Goal: Task Accomplishment & Management: Manage account settings

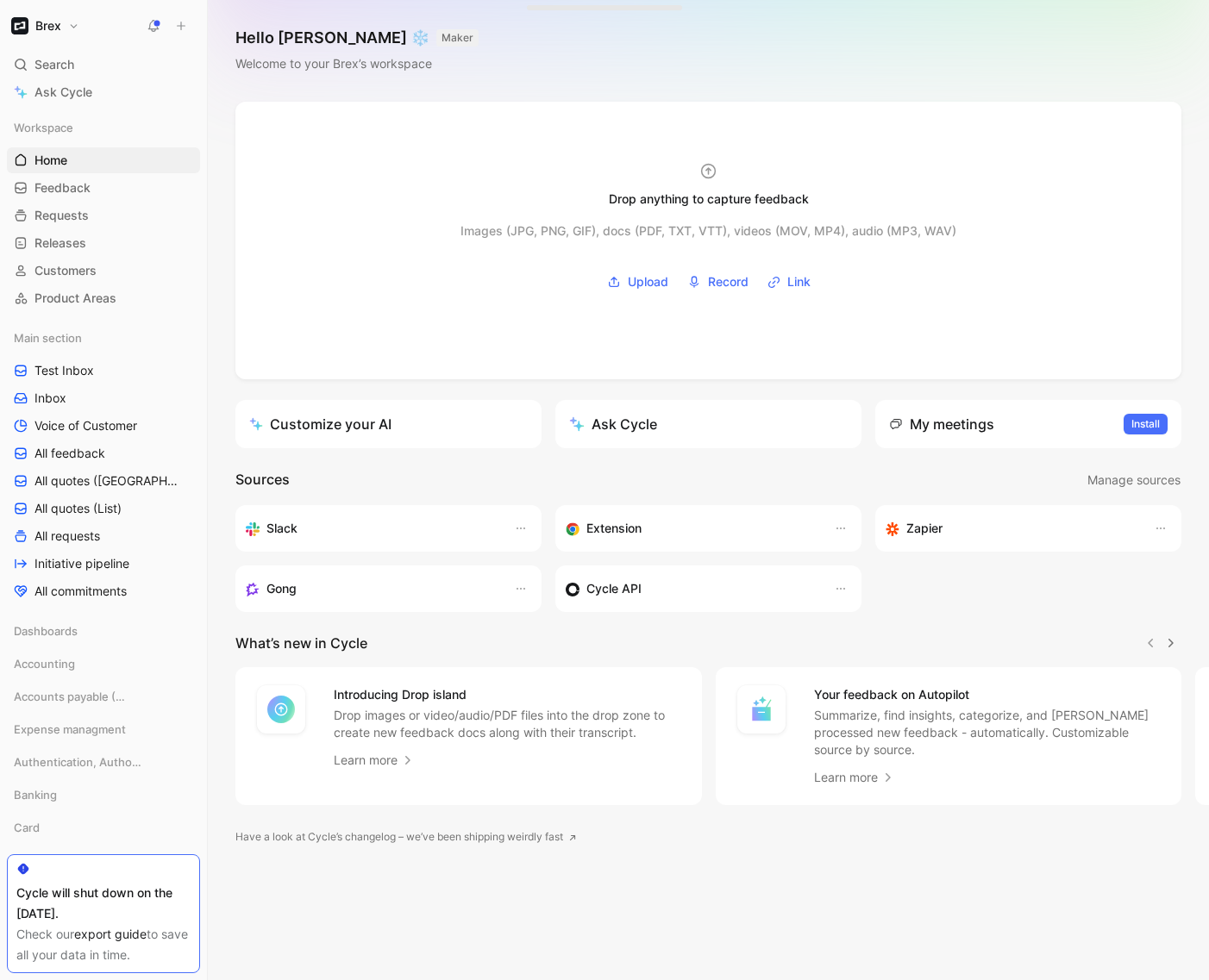
click at [65, 18] on button "Brex" at bounding box center [45, 26] width 77 height 24
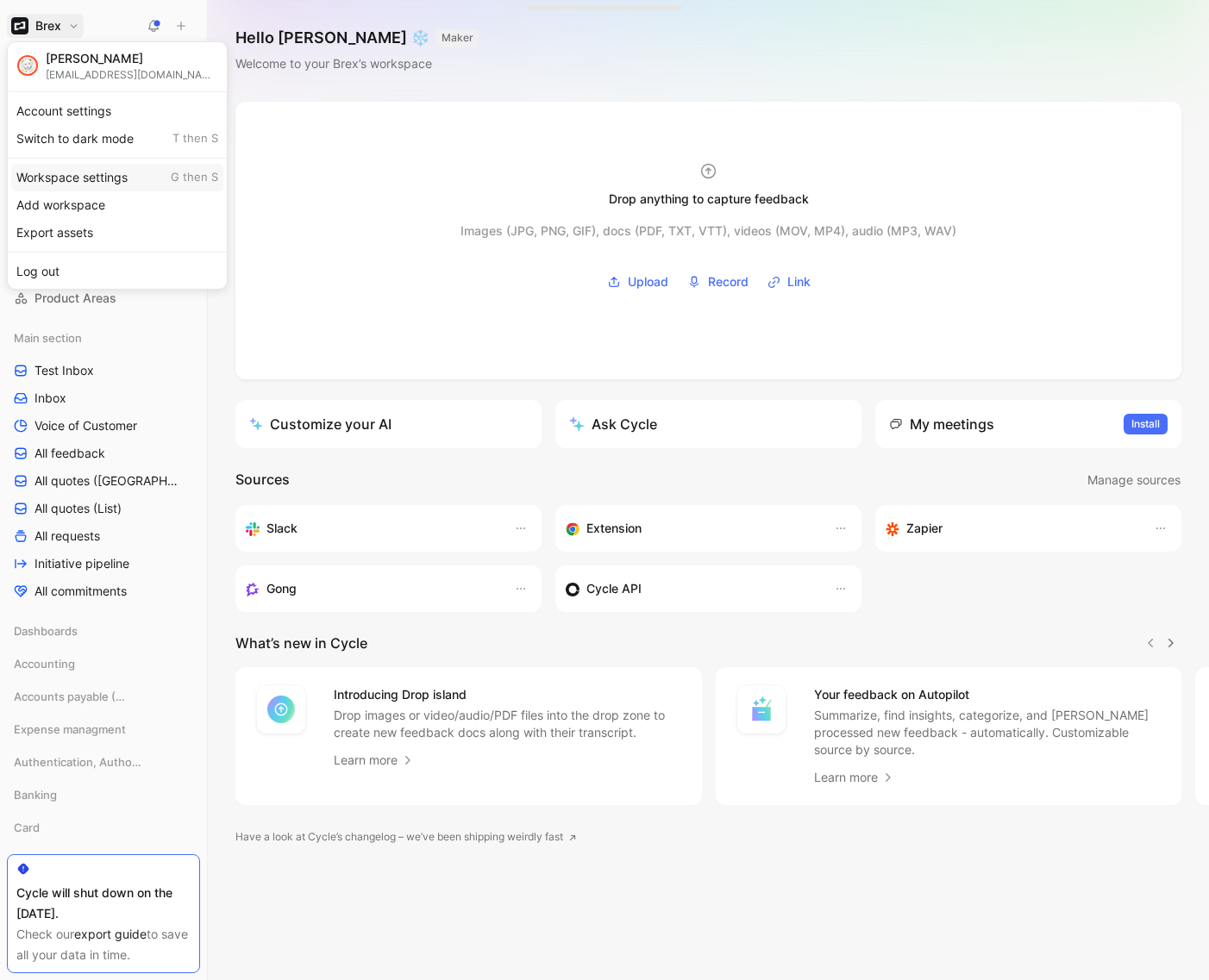
click at [96, 166] on div "Workspace settings G then S" at bounding box center [117, 177] width 212 height 28
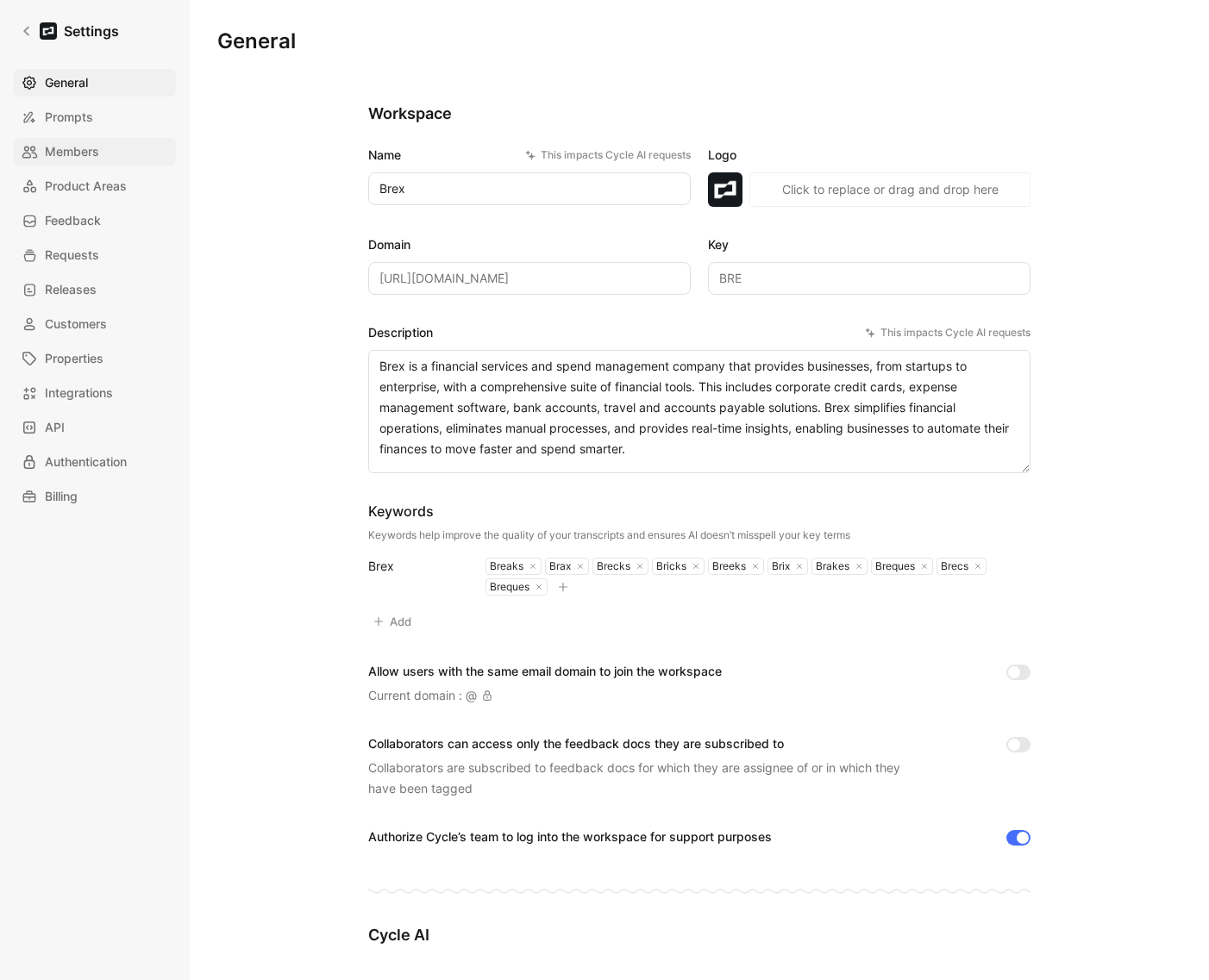
click at [72, 141] on span "Members" at bounding box center [72, 152] width 55 height 21
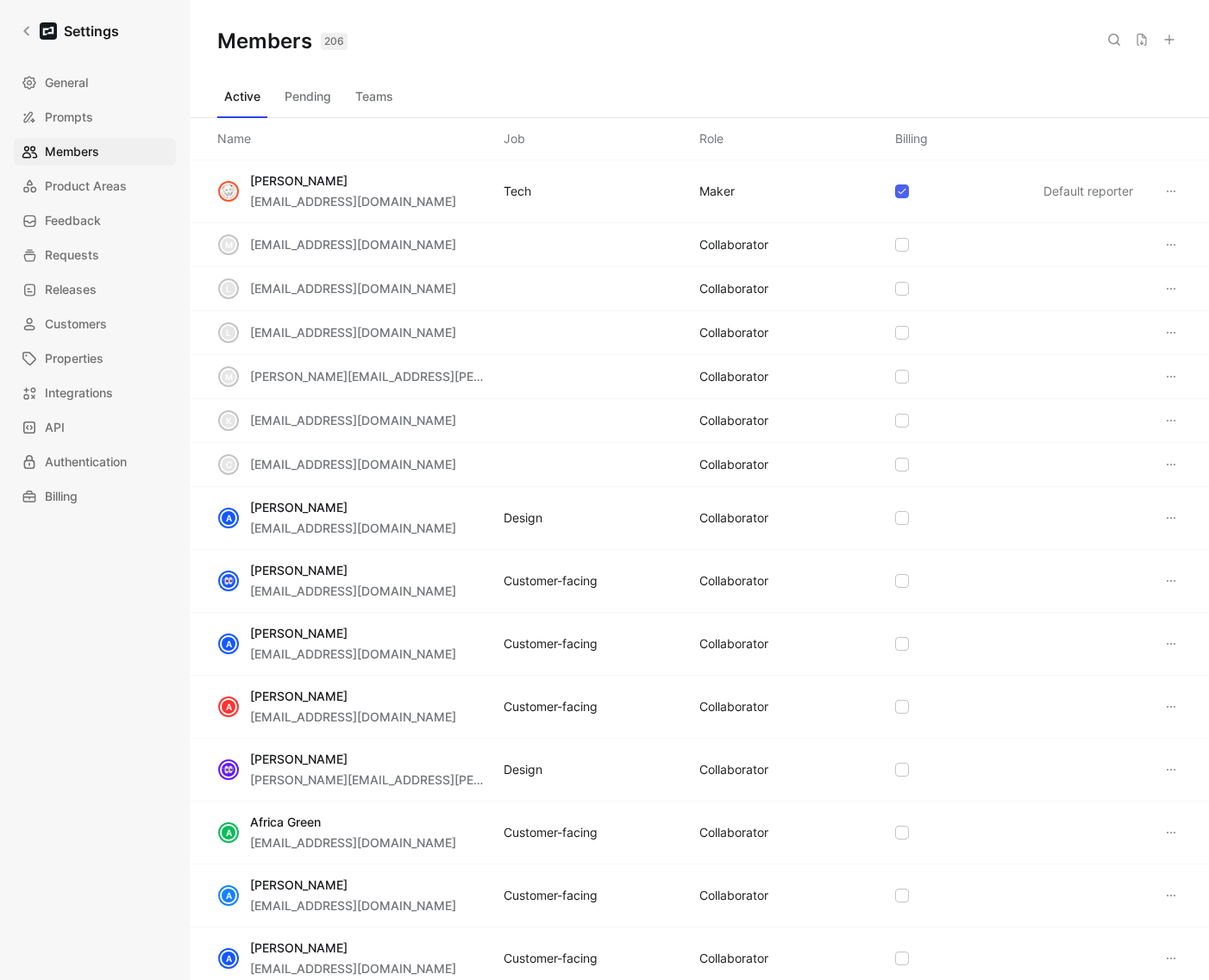
click at [1168, 41] on icon at bounding box center [1169, 40] width 14 height 14
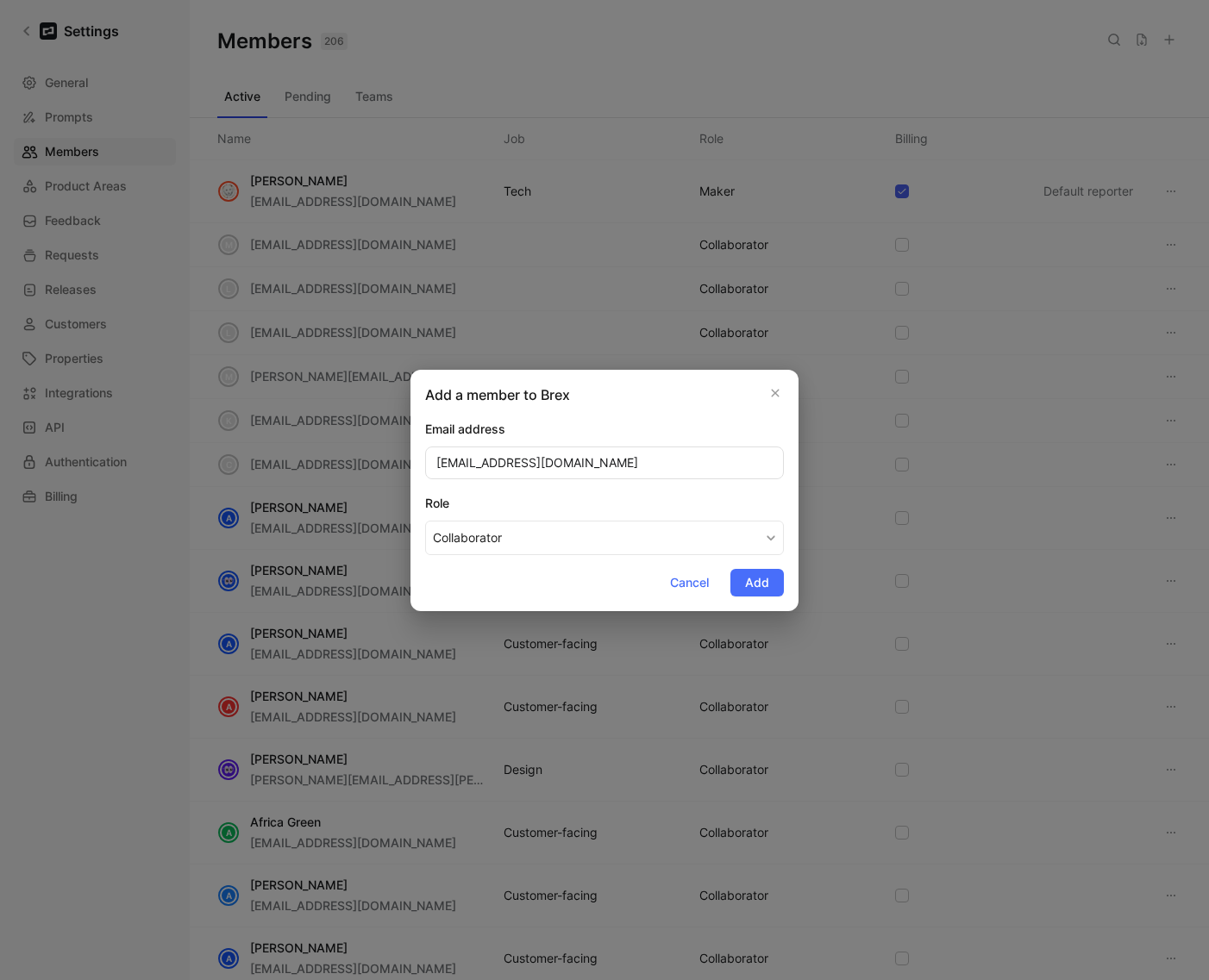
type input "[EMAIL_ADDRESS][DOMAIN_NAME]"
click at [760, 577] on span "Add" at bounding box center [757, 583] width 24 height 21
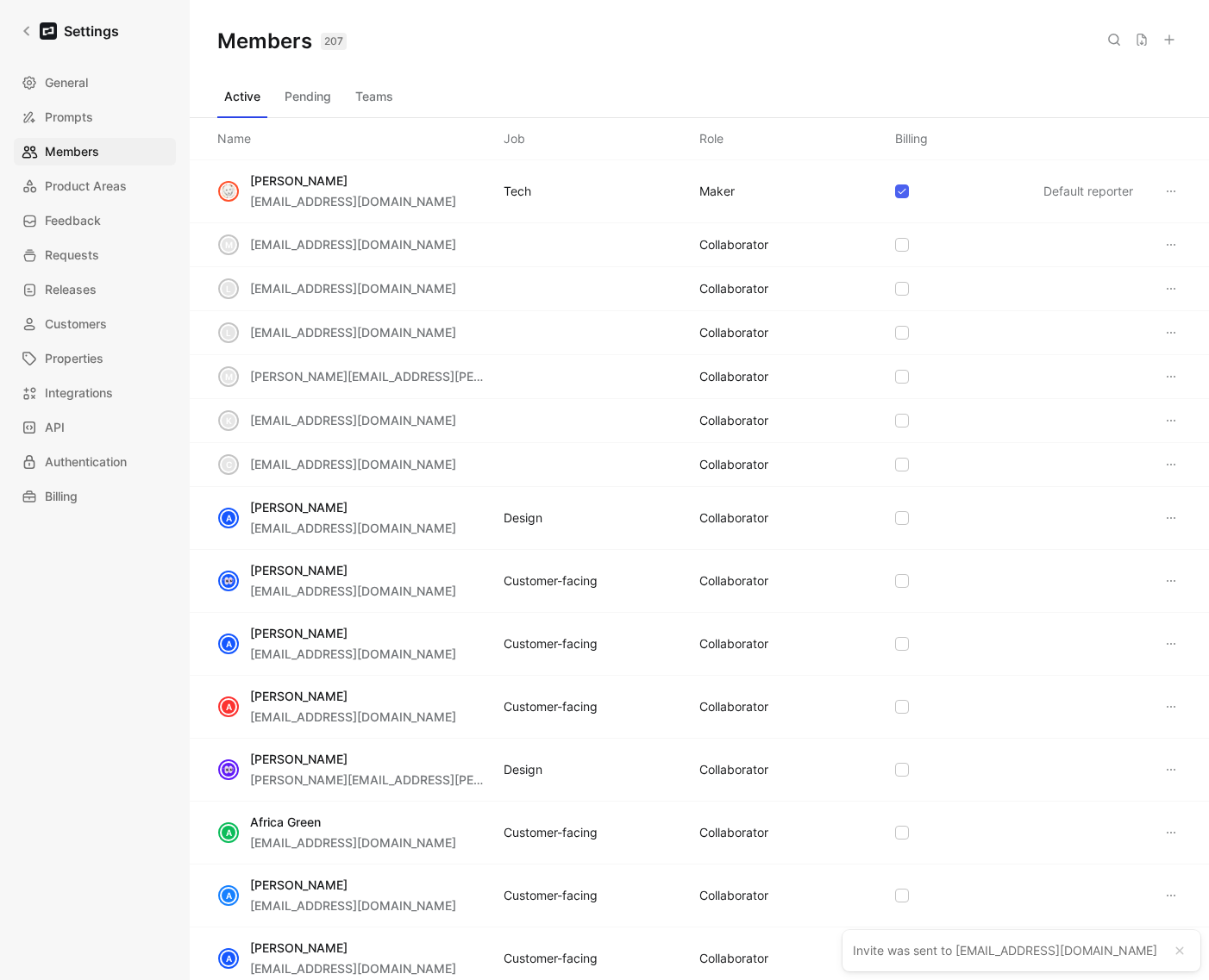
click at [824, 63] on div "Members 207 Saved" at bounding box center [699, 42] width 1019 height 83
click at [377, 90] on button "Teams" at bounding box center [374, 97] width 52 height 28
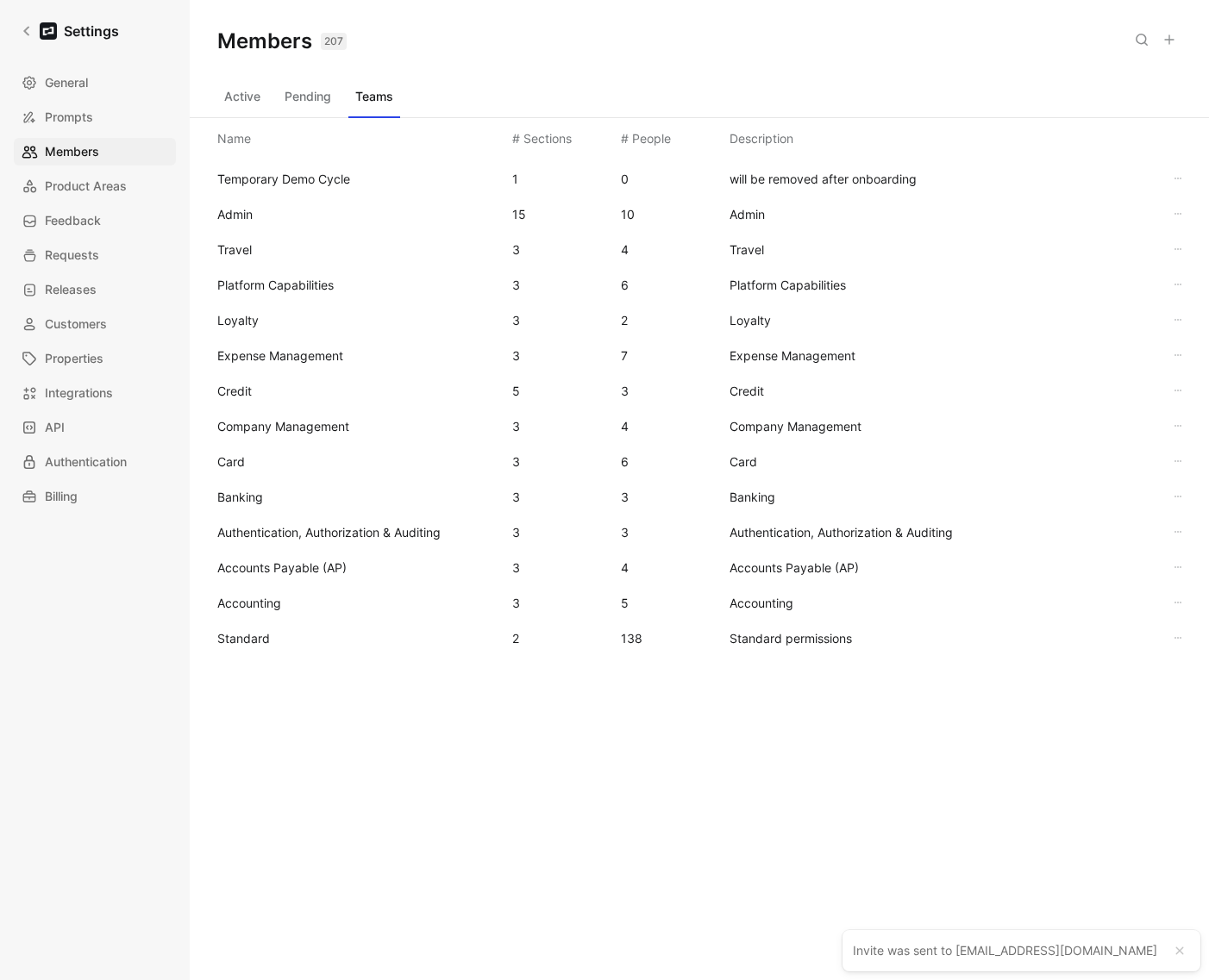
click at [269, 639] on span "Standard" at bounding box center [243, 638] width 53 height 15
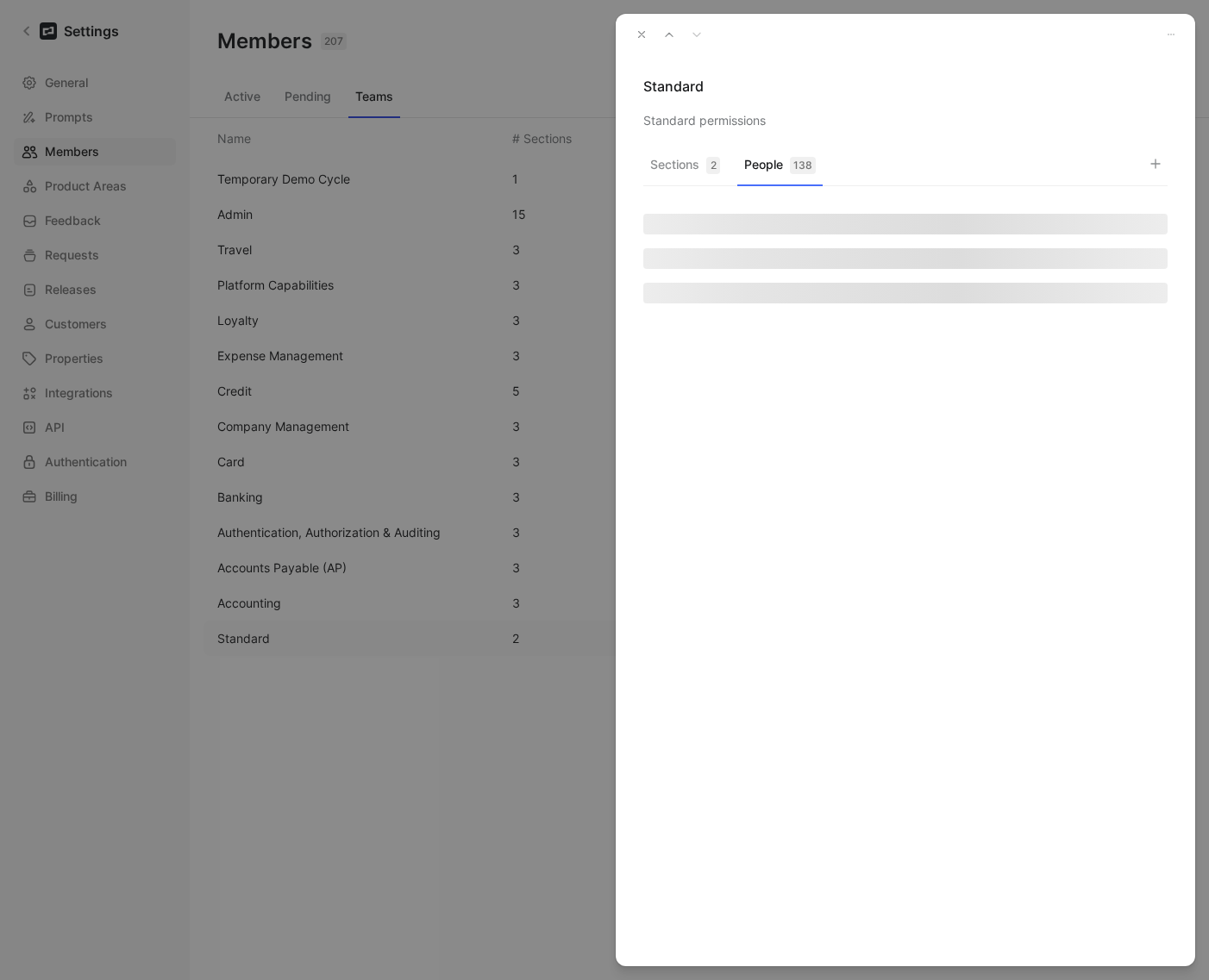
click at [792, 168] on div "138" at bounding box center [803, 165] width 26 height 17
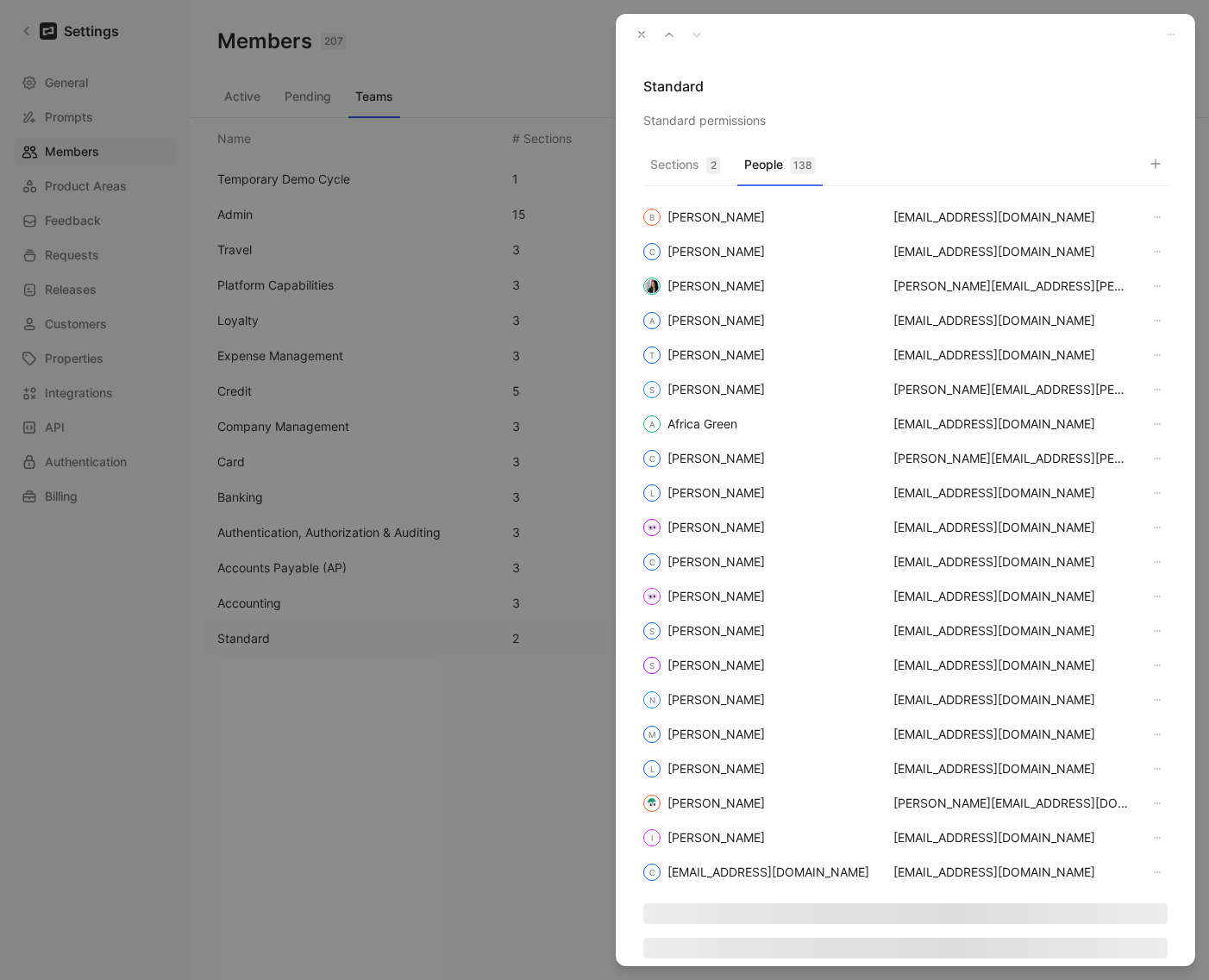
click at [1154, 169] on icon "button" at bounding box center [1155, 164] width 14 height 14
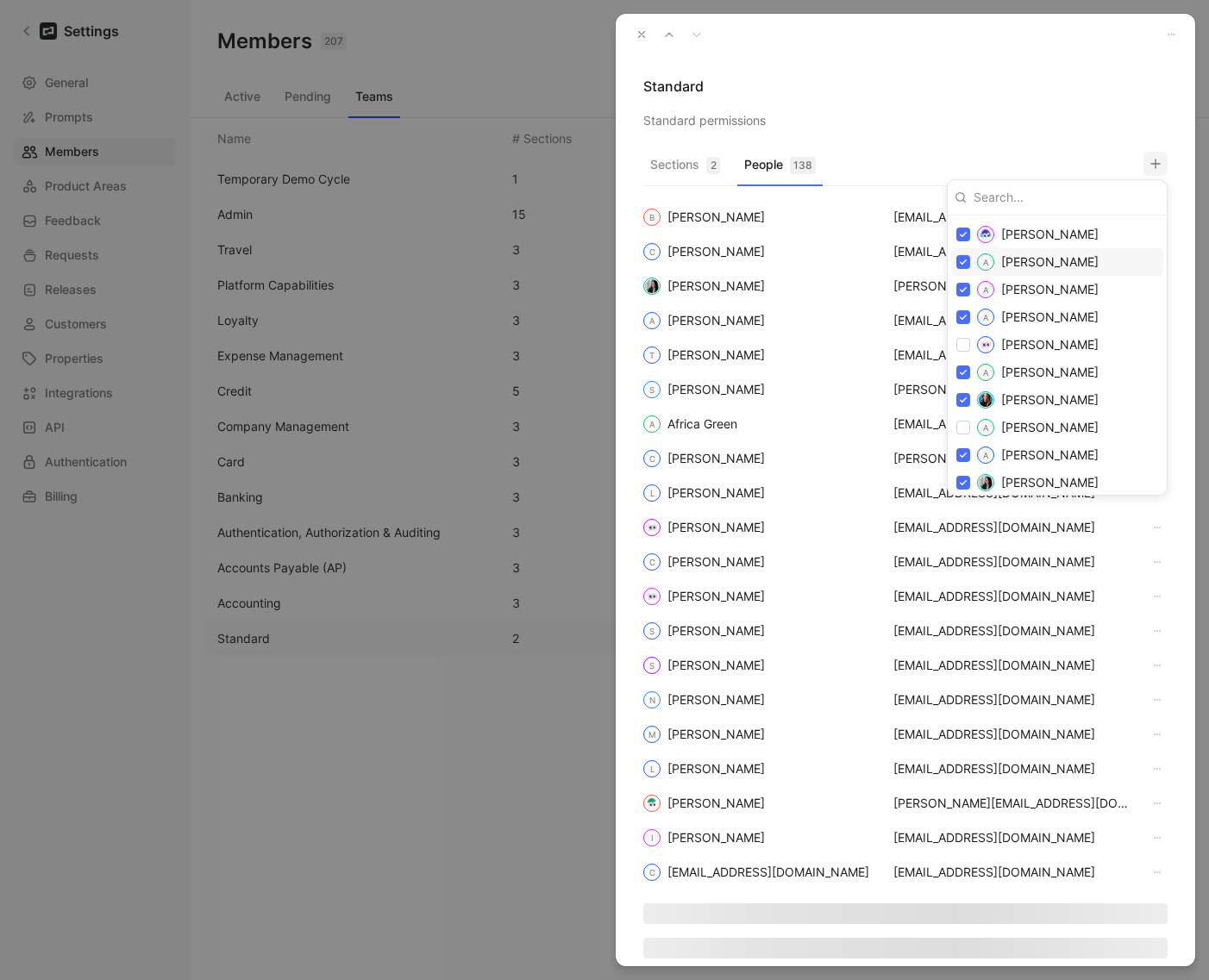
scroll to position [574, 0]
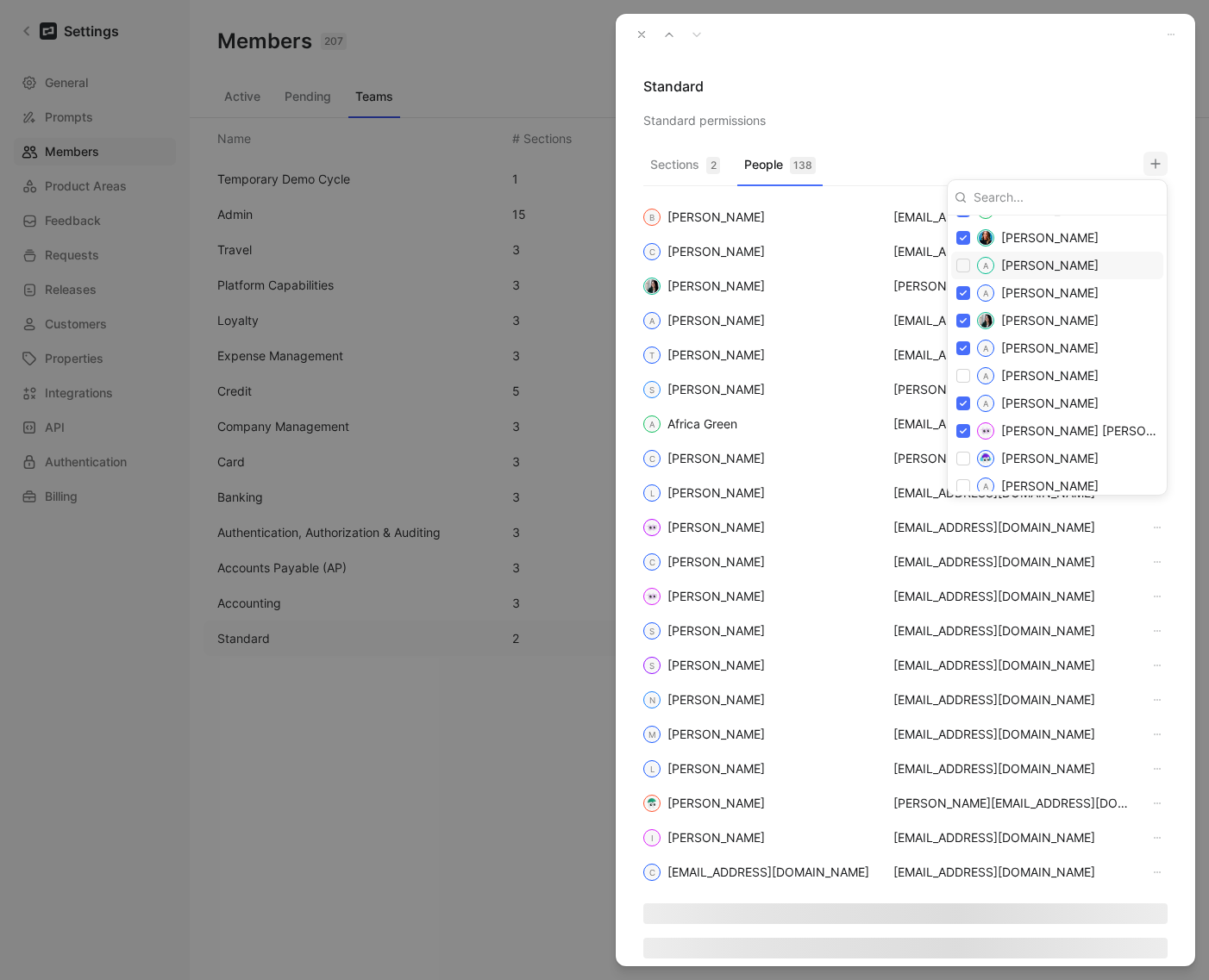
click at [959, 264] on input "checkbox" at bounding box center [963, 266] width 14 height 14
checkbox input "true"
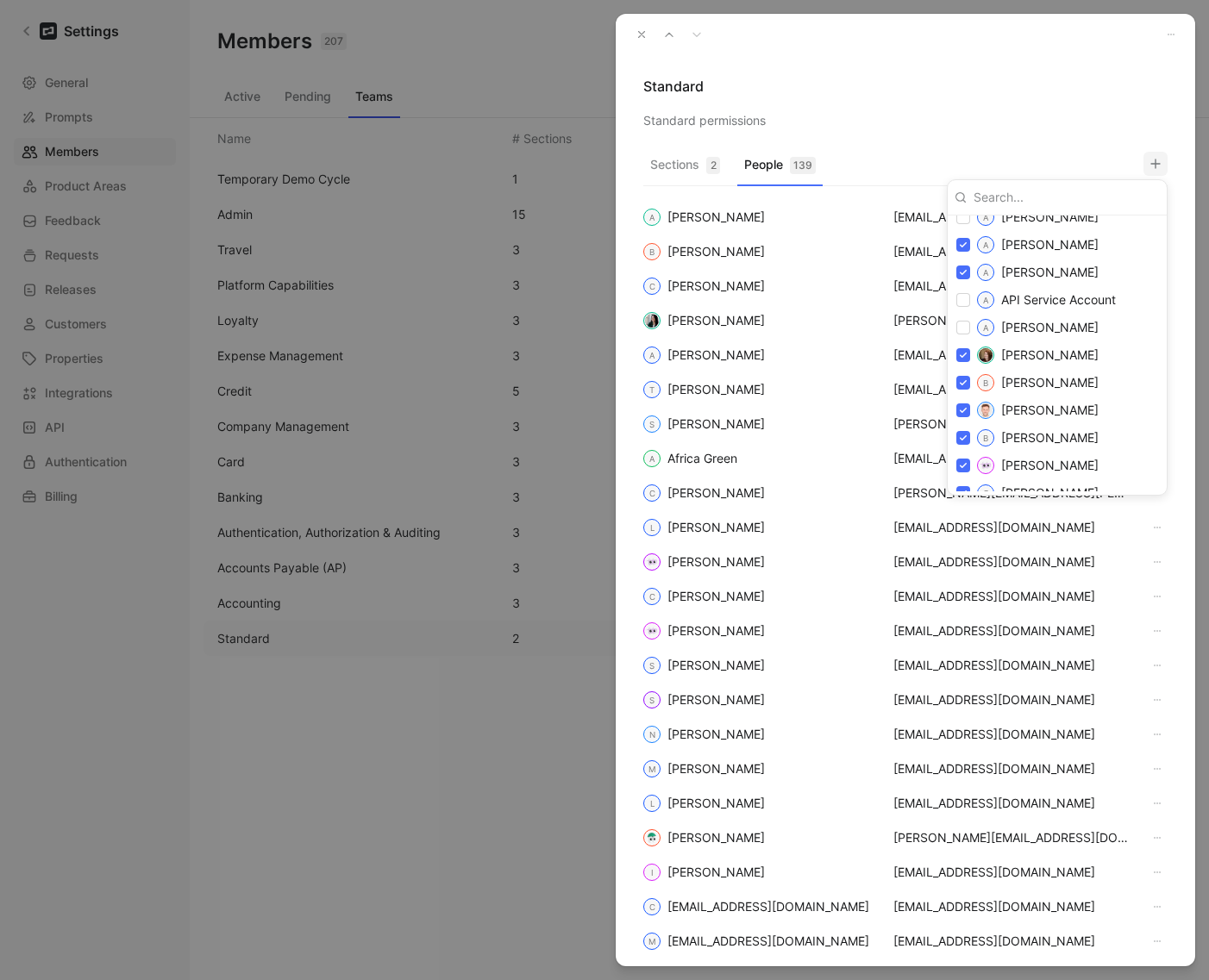
scroll to position [867, 0]
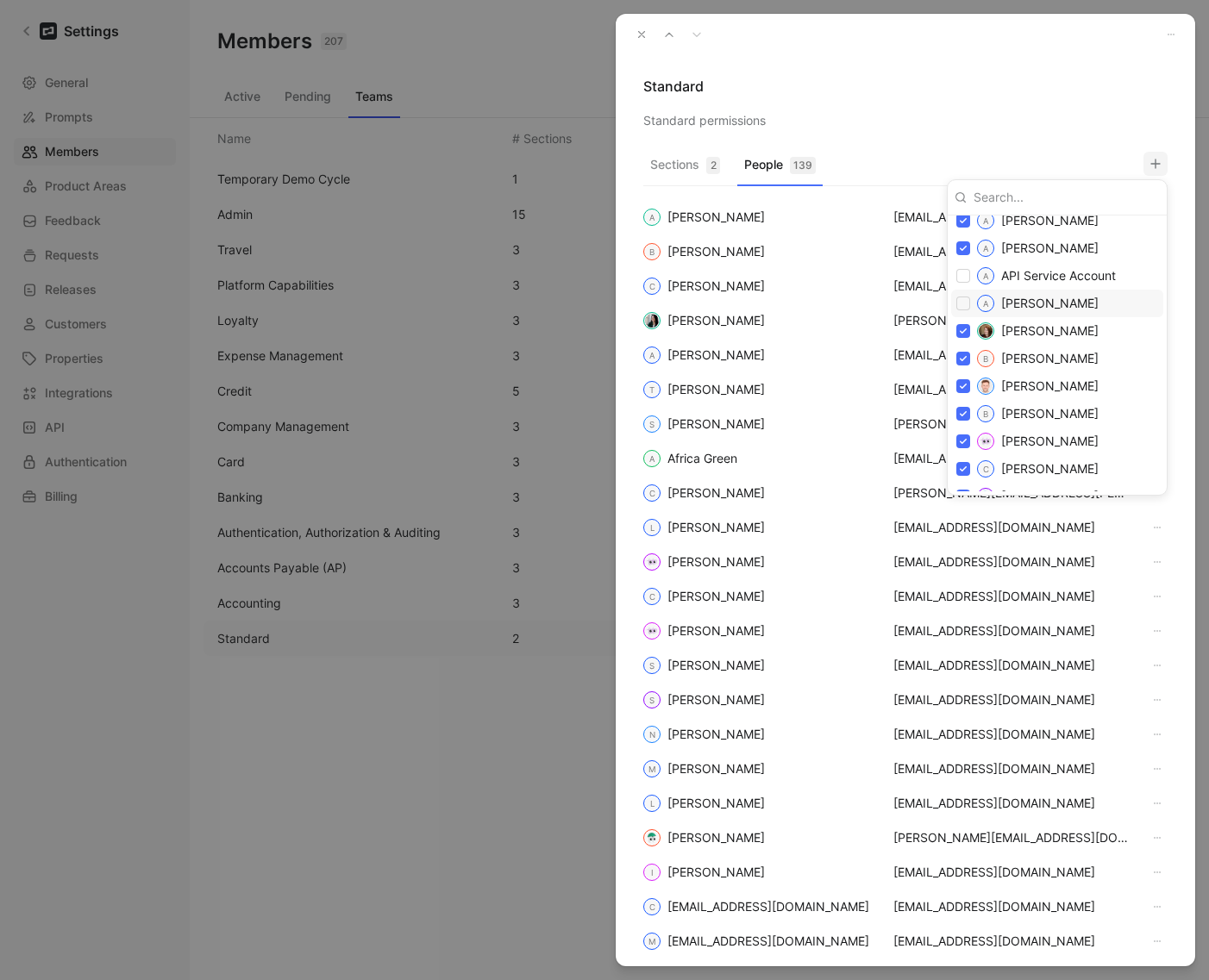
click at [954, 300] on div "A [PERSON_NAME]" at bounding box center [1057, 303] width 212 height 28
checkbox input "true"
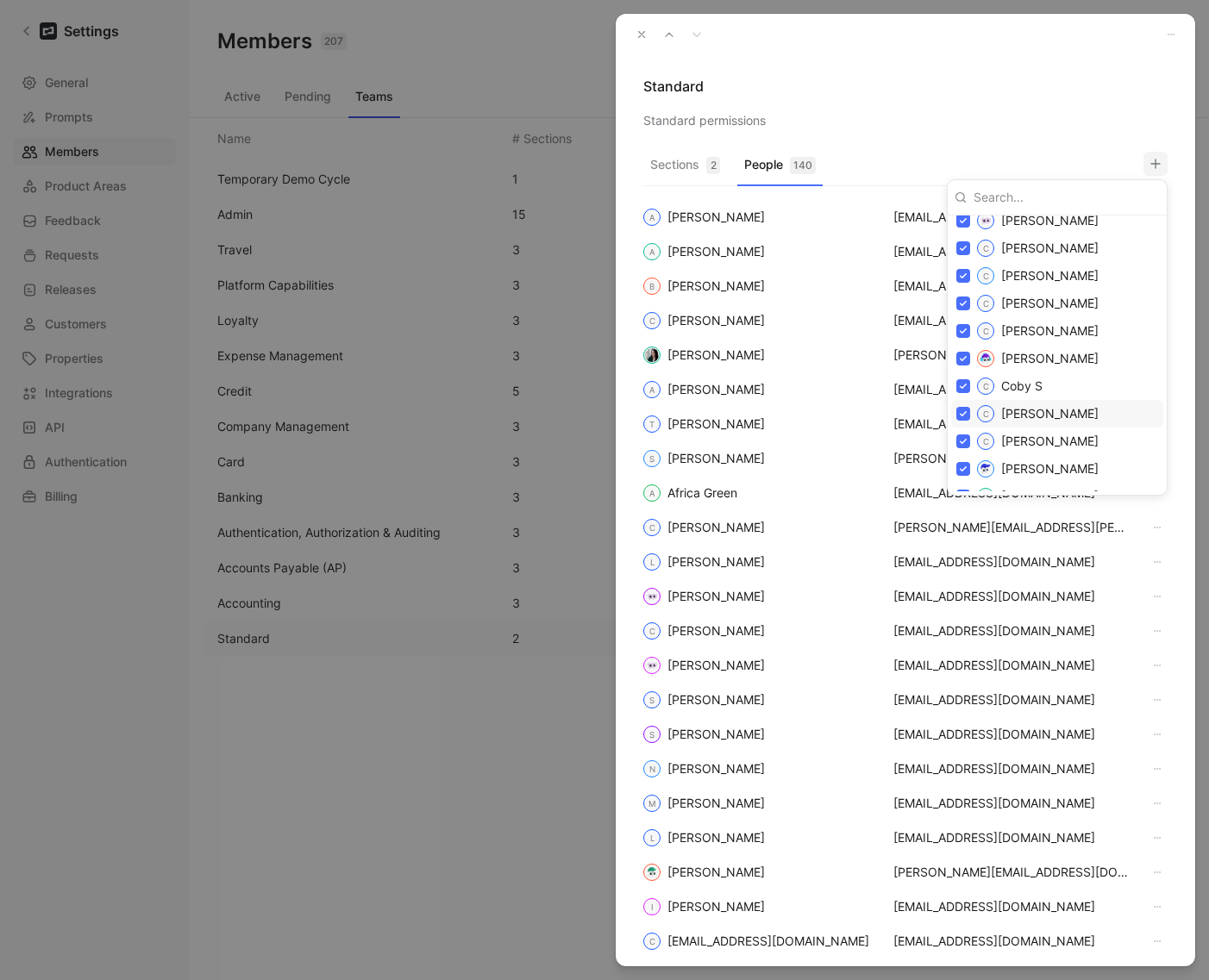
scroll to position [1441, 0]
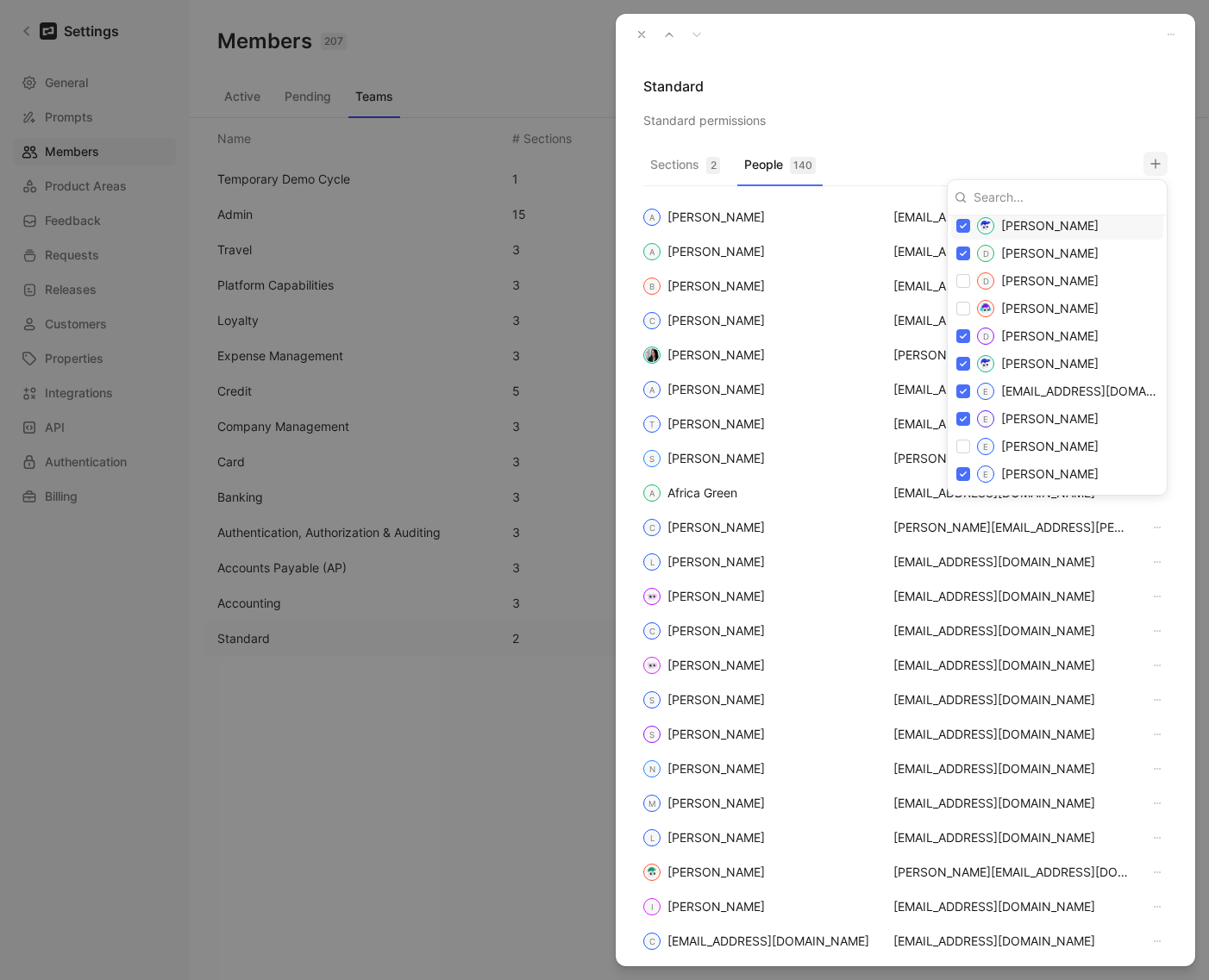
click at [1005, 199] on input at bounding box center [1063, 197] width 193 height 28
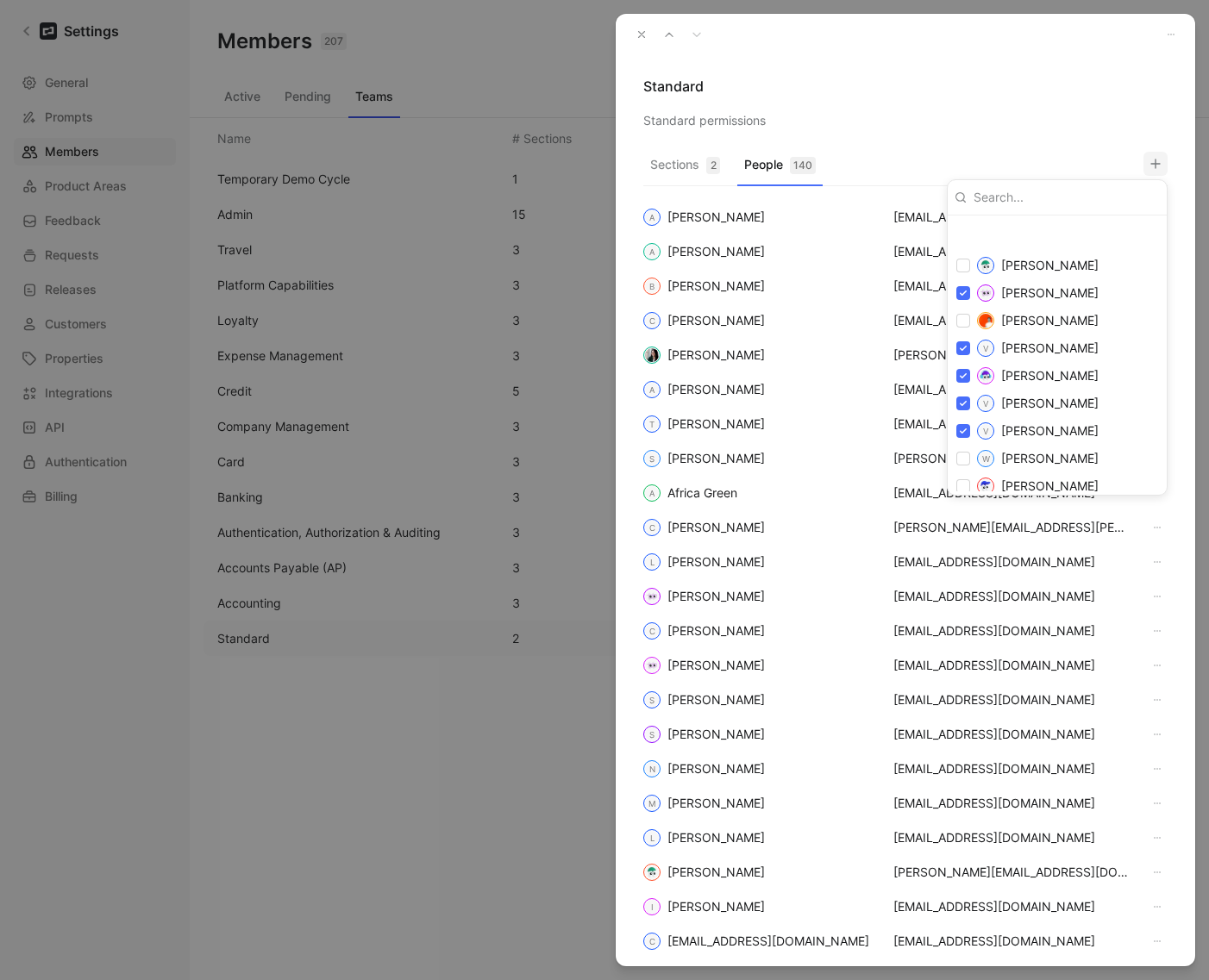
scroll to position [4310, 0]
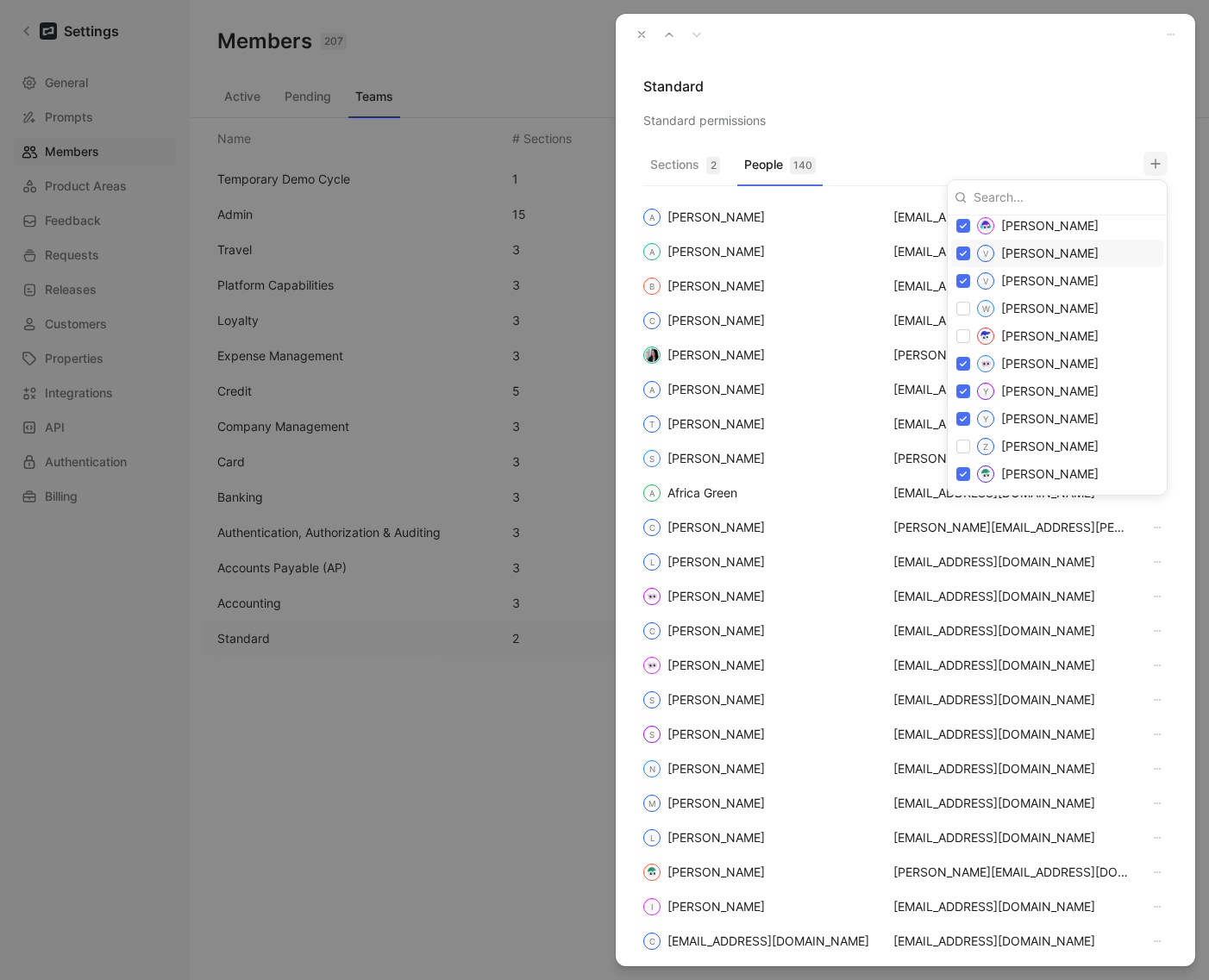
paste input "[EMAIL_ADDRESS][DOMAIN_NAME]"
type input "[EMAIL_ADDRESS][DOMAIN_NAME]"
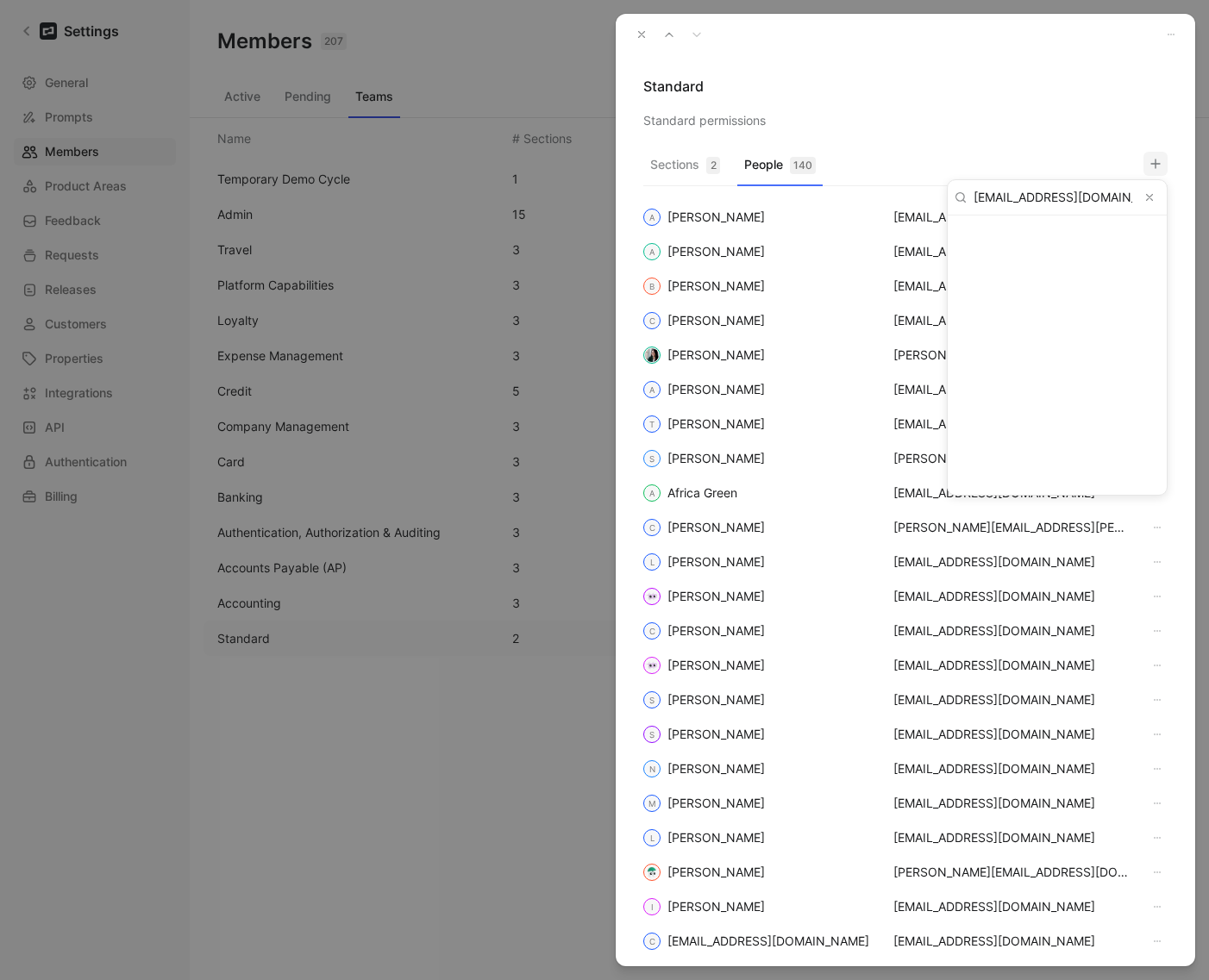
scroll to position [0, 0]
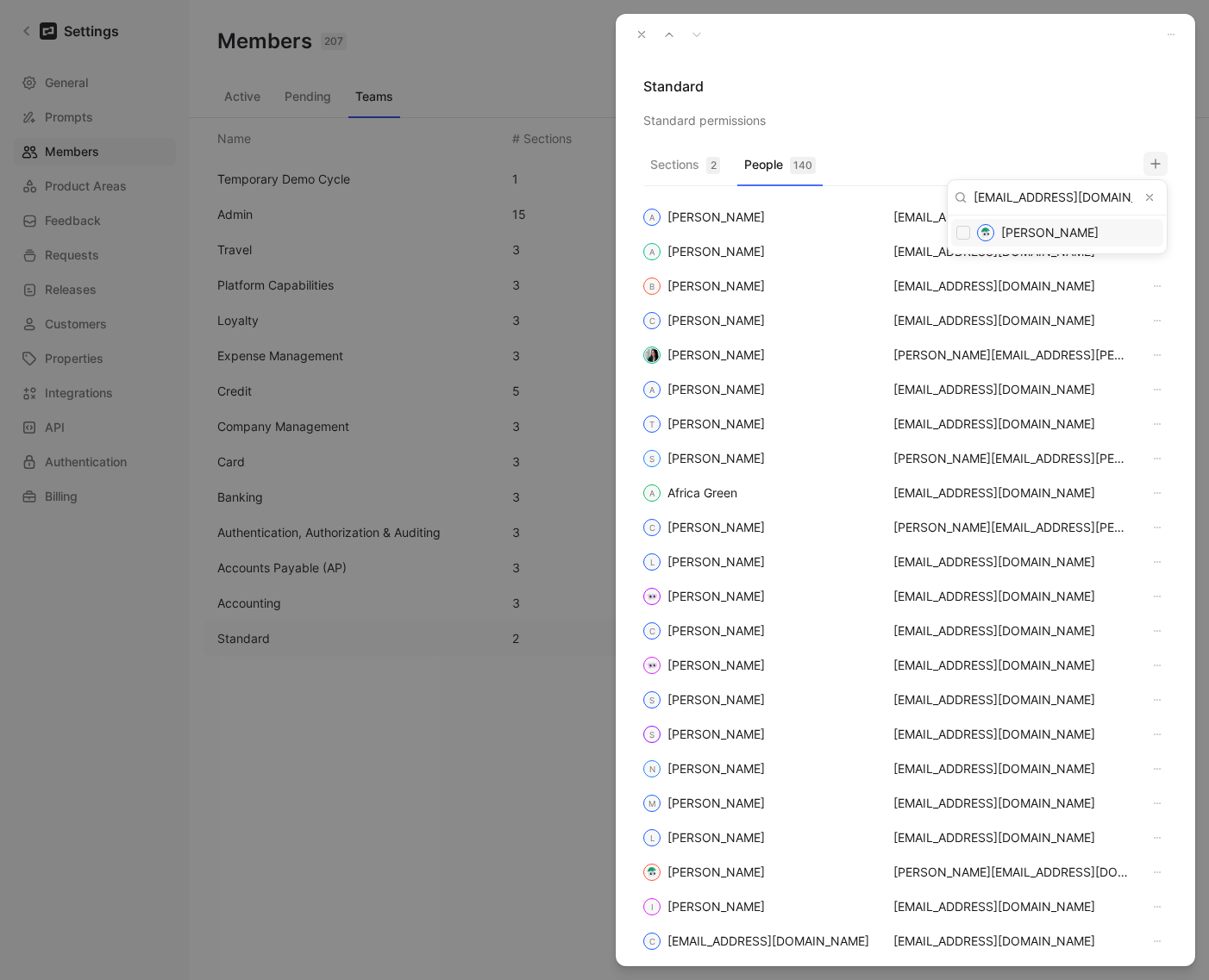
click at [963, 234] on input "checkbox" at bounding box center [963, 233] width 14 height 14
checkbox input "true"
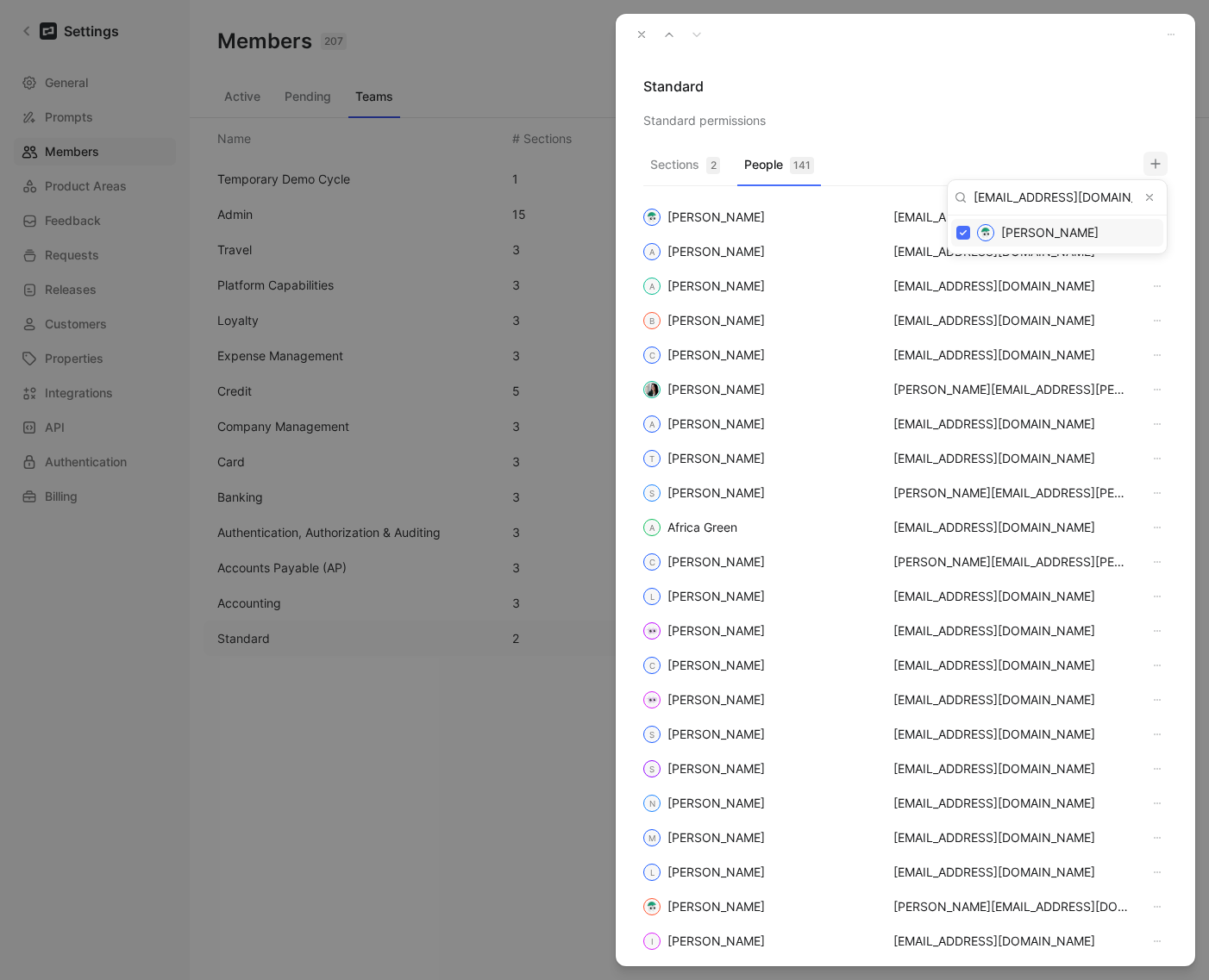
click at [1043, 137] on div at bounding box center [604, 490] width 1209 height 980
click at [634, 35] on button "button" at bounding box center [642, 35] width 24 height 24
